Goal: Understand process/instructions

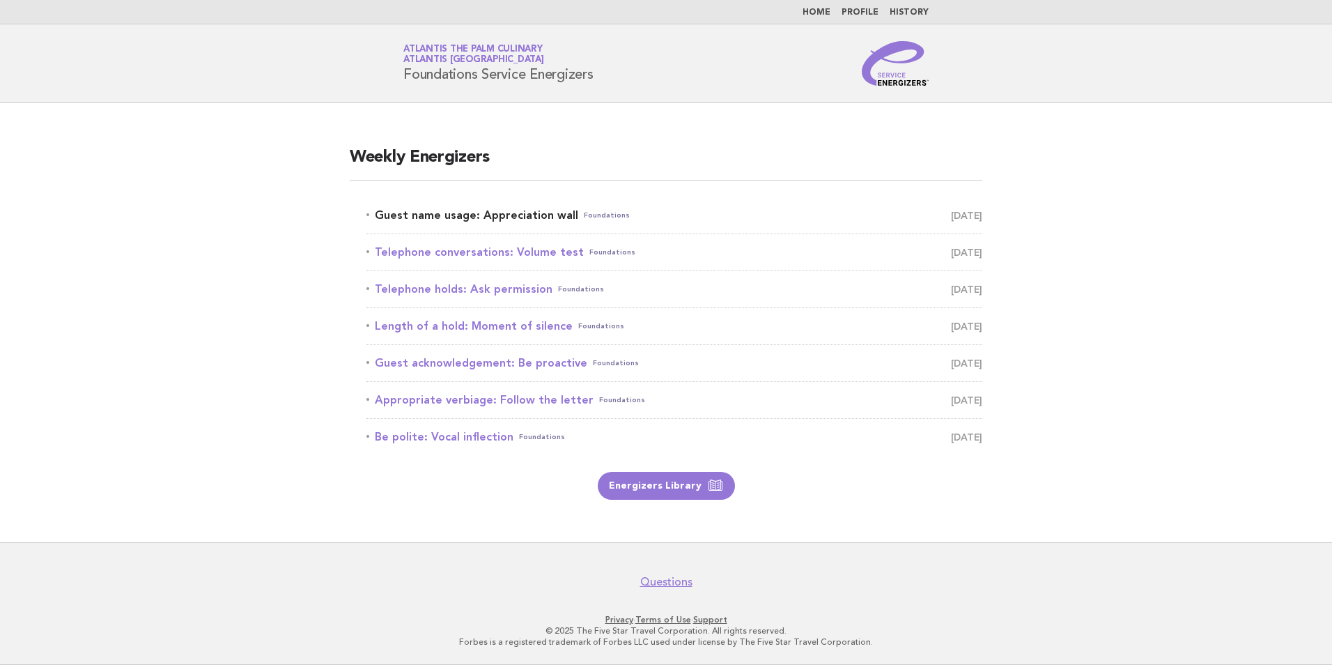
click at [527, 222] on link "Guest name usage: Appreciation wall Foundations August 18" at bounding box center [675, 216] width 616 height 20
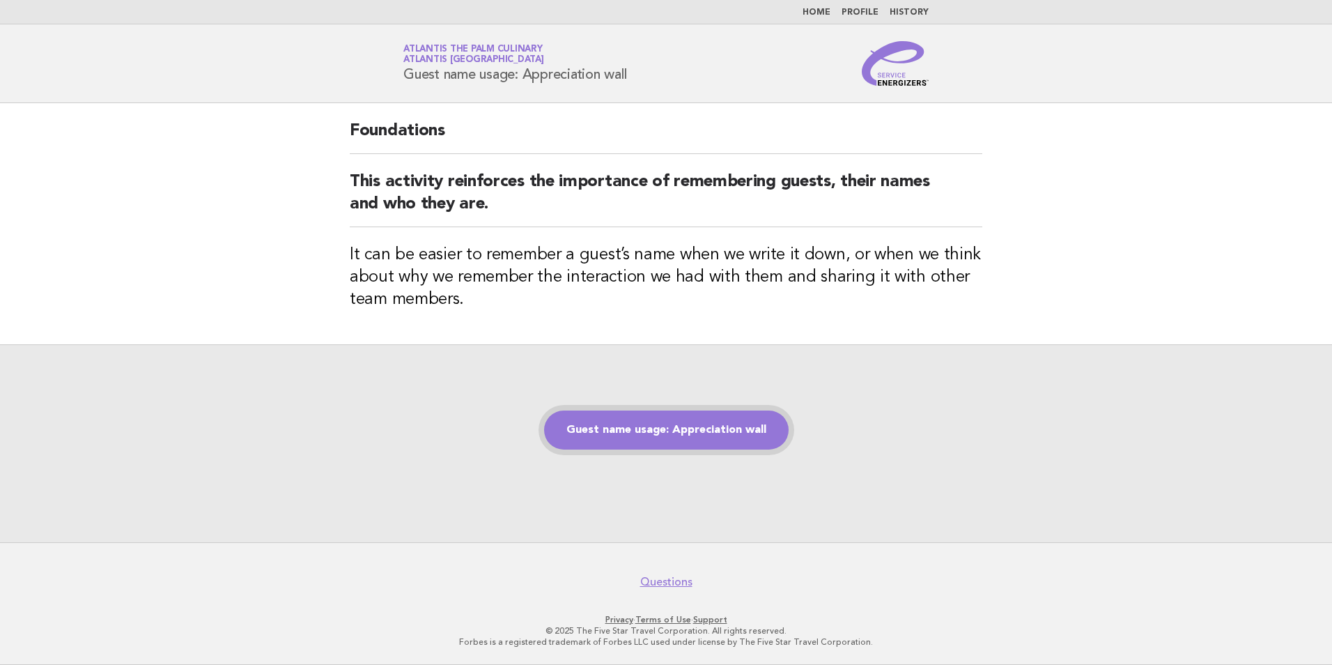
click at [608, 426] on link "Guest name usage: Appreciation wall" at bounding box center [666, 429] width 245 height 39
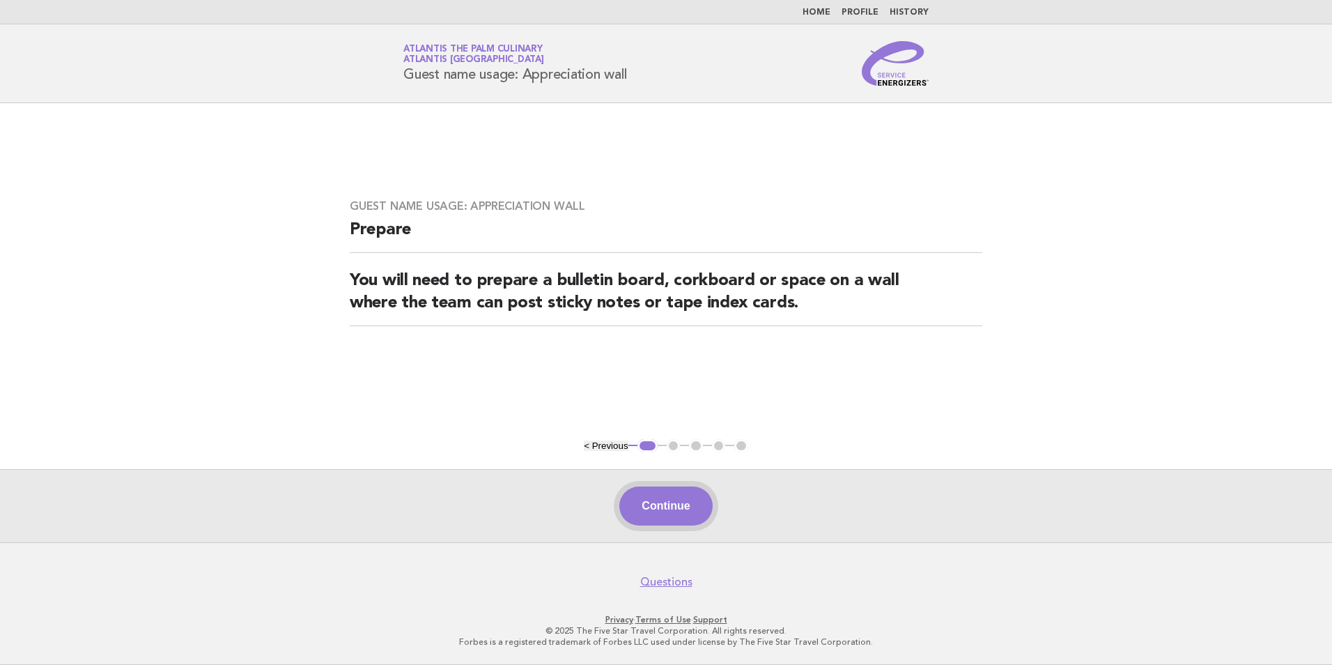
click at [677, 516] on button "Continue" at bounding box center [666, 505] width 93 height 39
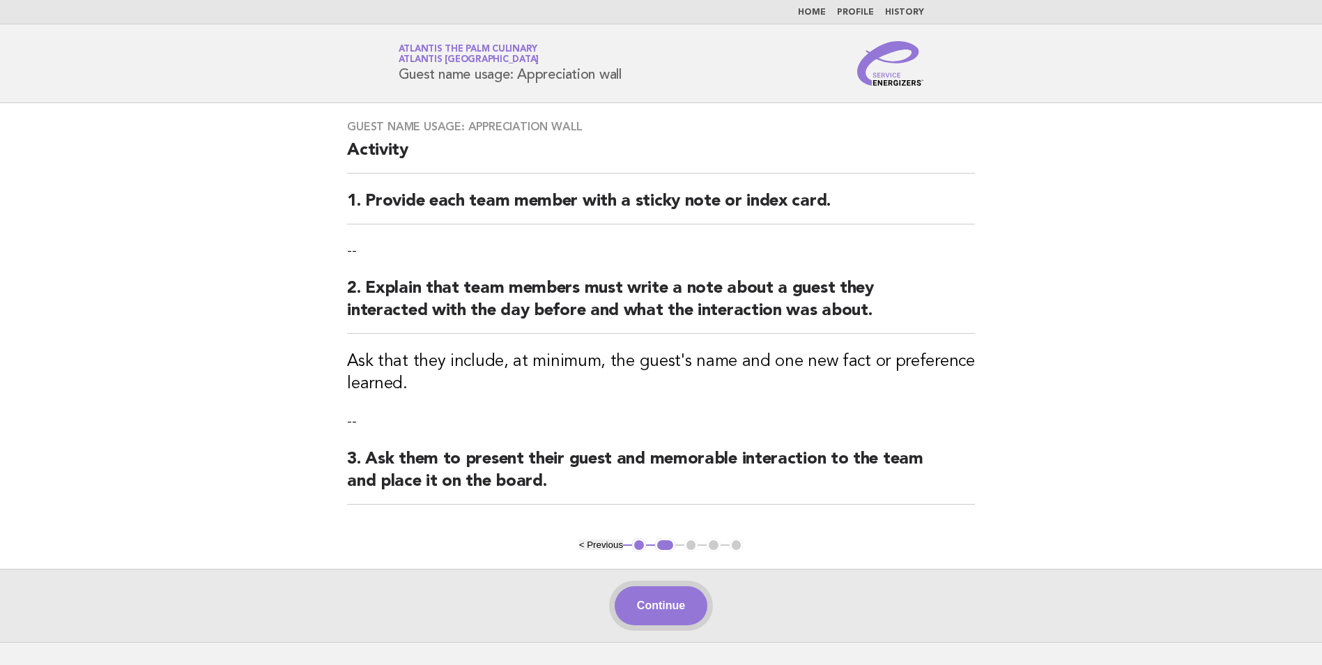
click at [679, 617] on button "Continue" at bounding box center [661, 605] width 93 height 39
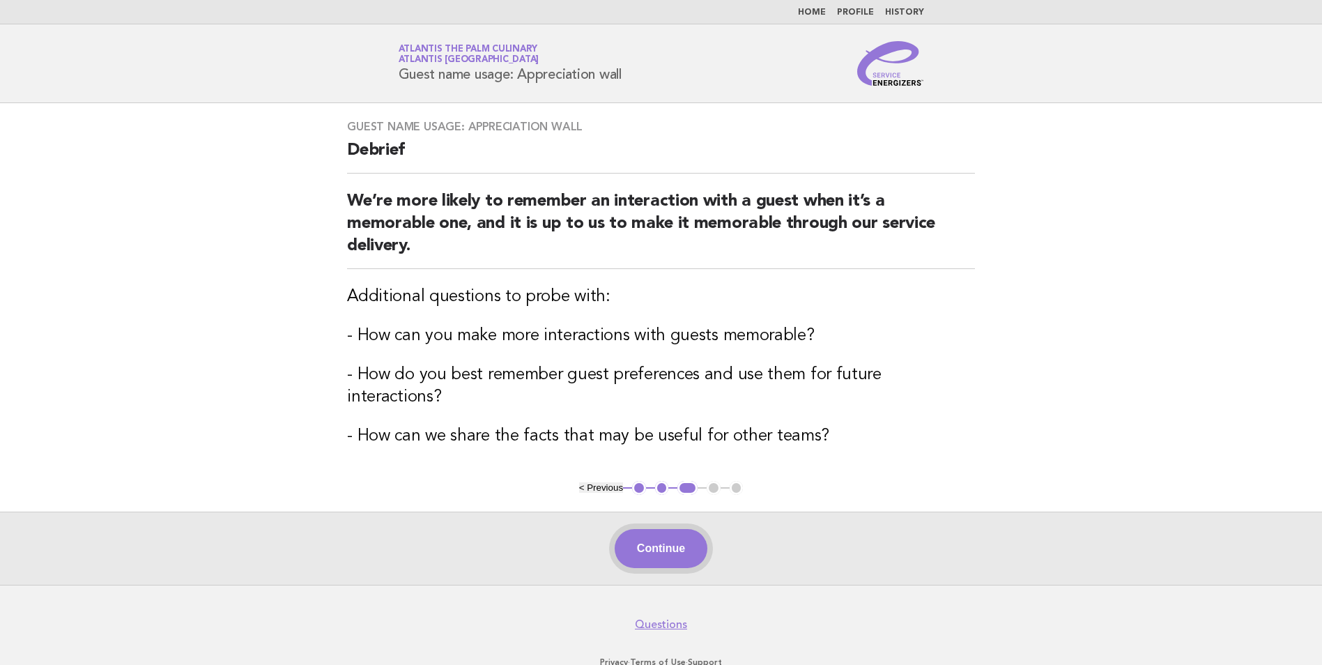
click at [683, 536] on button "Continue" at bounding box center [661, 548] width 93 height 39
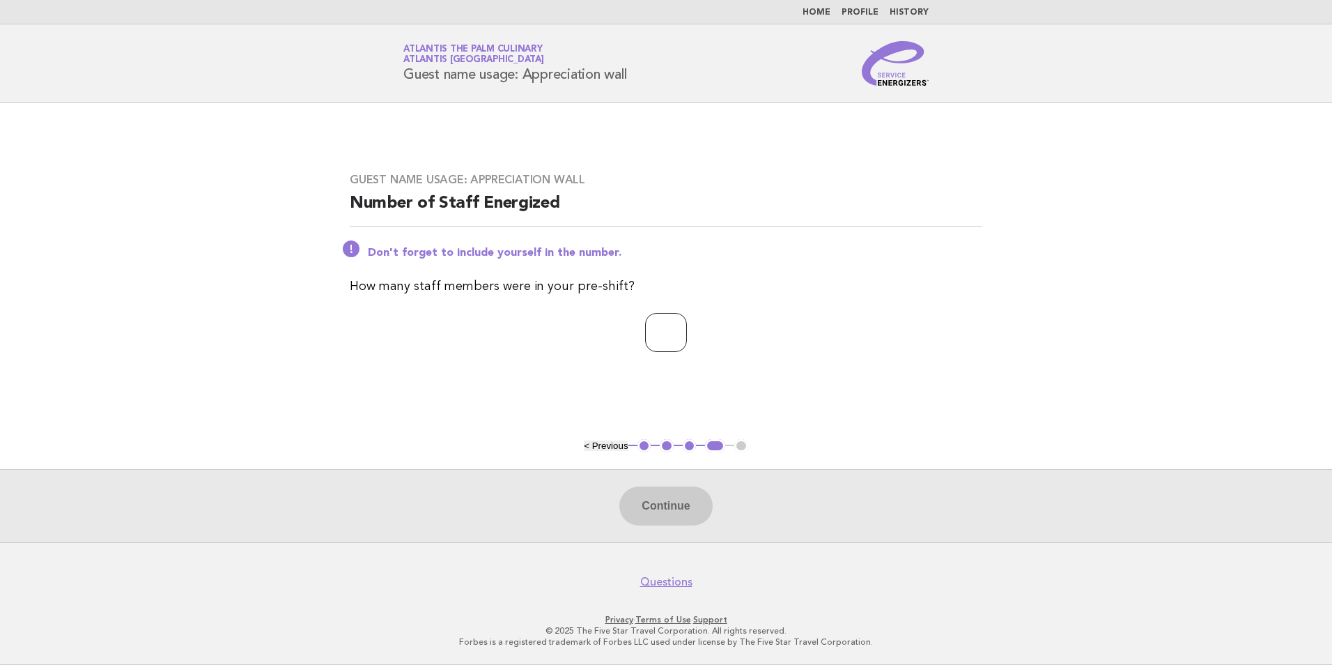
click at [648, 330] on input "number" at bounding box center [666, 332] width 42 height 39
type input "**"
click at [671, 507] on button "Continue" at bounding box center [666, 505] width 93 height 39
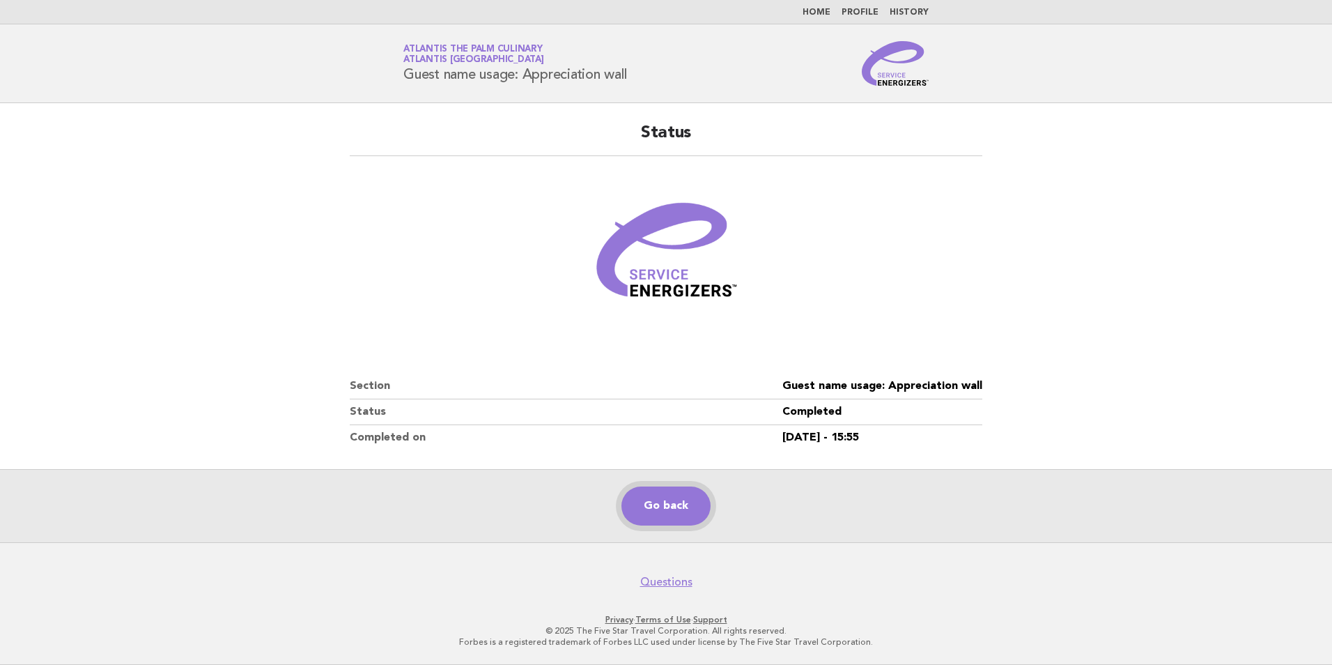
click at [670, 506] on link "Go back" at bounding box center [666, 505] width 89 height 39
